Goal: Find specific page/section: Find specific page/section

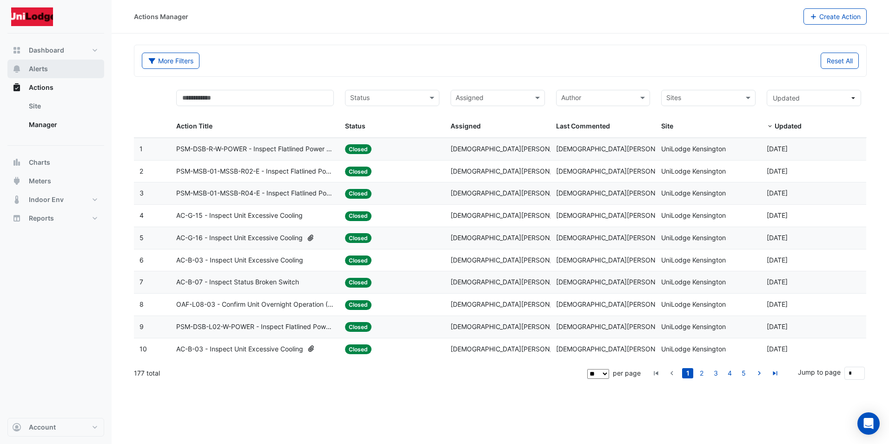
click at [40, 68] on span "Alerts" at bounding box center [38, 68] width 19 height 9
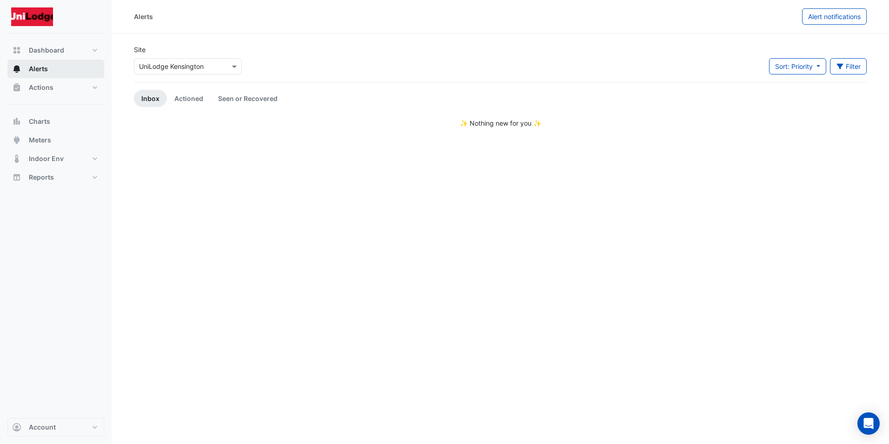
click at [40, 68] on span "Alerts" at bounding box center [38, 68] width 19 height 9
click at [38, 87] on span "Actions" at bounding box center [41, 87] width 25 height 9
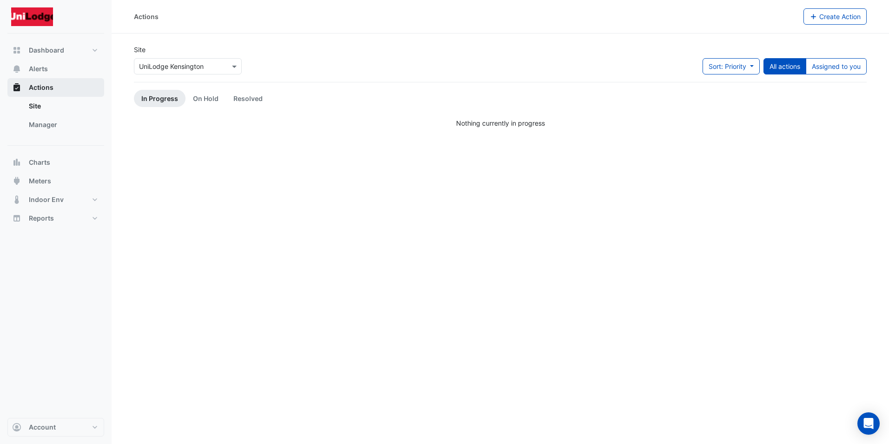
click at [35, 88] on span "Actions" at bounding box center [41, 87] width 25 height 9
click at [40, 66] on span "Alerts" at bounding box center [38, 68] width 19 height 9
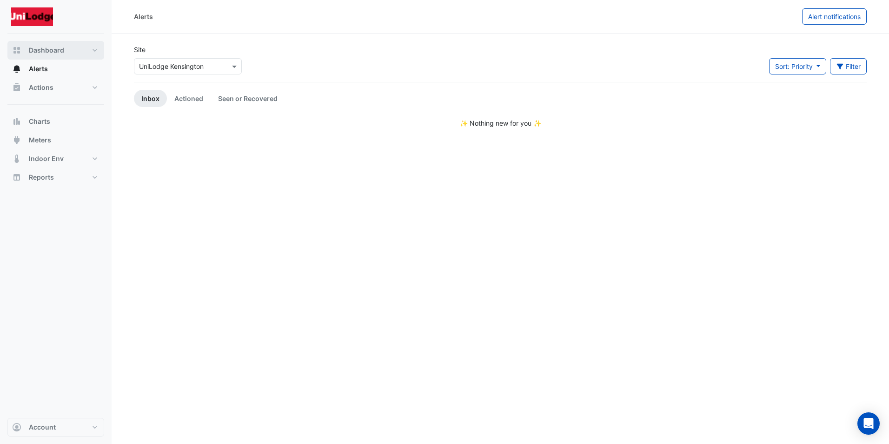
click at [45, 52] on span "Dashboard" at bounding box center [46, 50] width 35 height 9
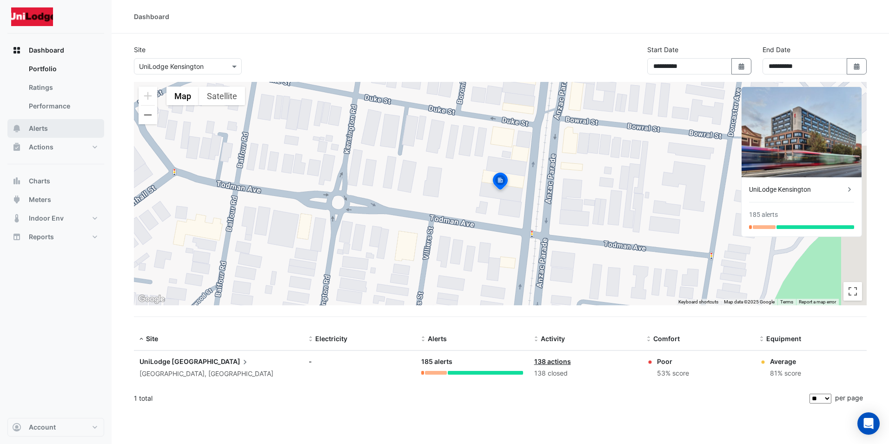
click at [40, 126] on span "Alerts" at bounding box center [38, 128] width 19 height 9
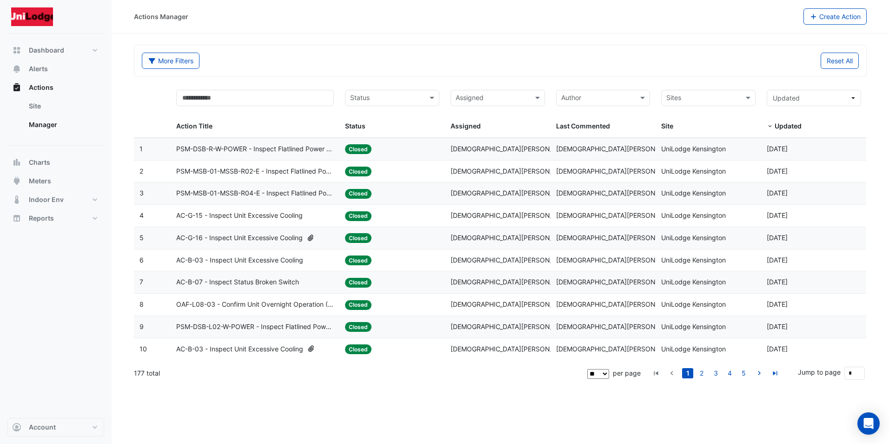
click at [203, 282] on span "AC-B-07 - Inspect Status Broken Switch" at bounding box center [237, 282] width 123 height 11
